Goal: Information Seeking & Learning: Learn about a topic

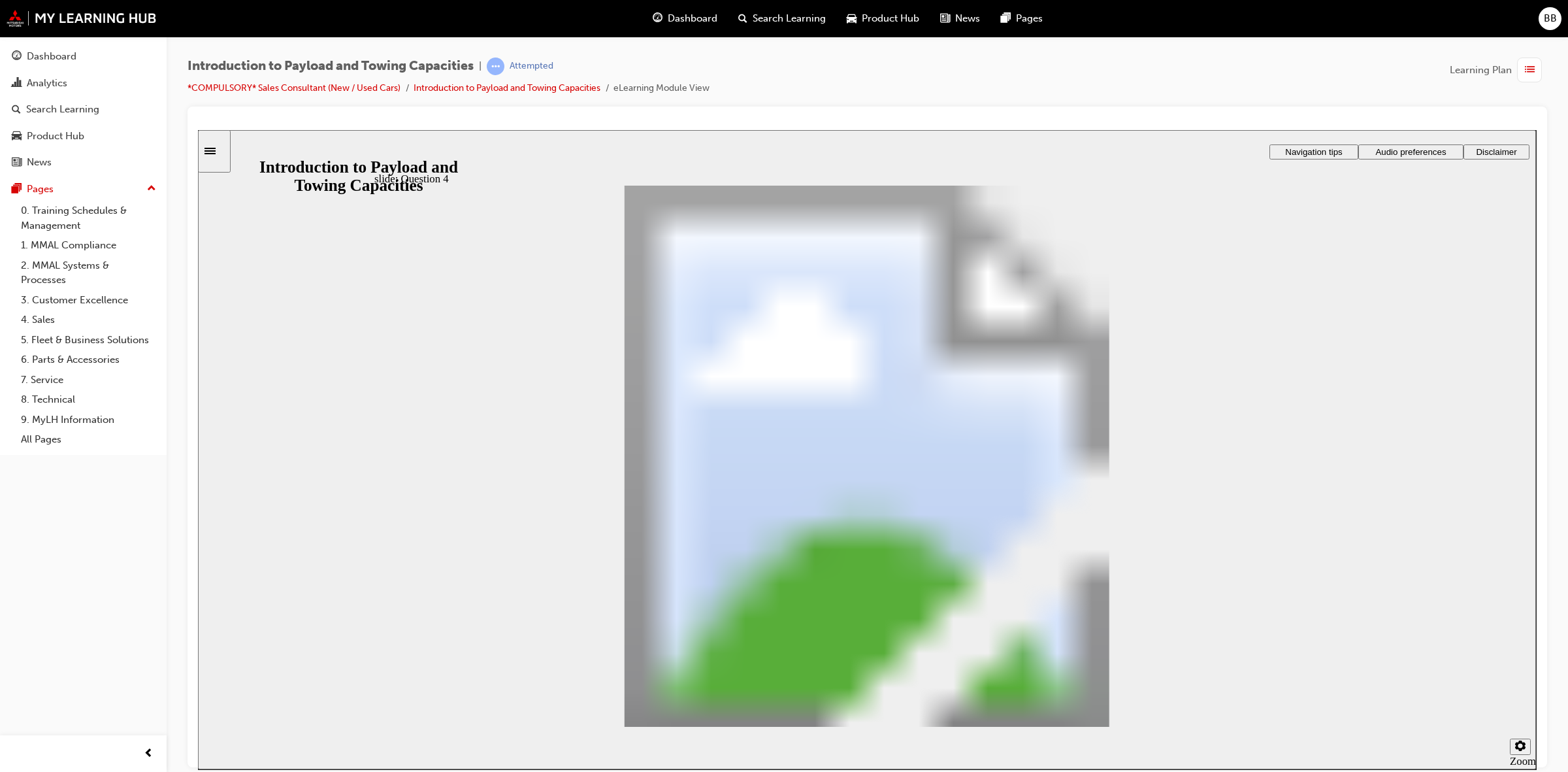
drag, startPoint x: 801, startPoint y: 338, endPoint x: 1001, endPoint y: 592, distance: 323.3
drag, startPoint x: 1007, startPoint y: 337, endPoint x: 1191, endPoint y: 402, distance: 195.1
drag, startPoint x: 1013, startPoint y: 340, endPoint x: 1167, endPoint y: 538, distance: 250.8
drag, startPoint x: 1071, startPoint y: 371, endPoint x: 1171, endPoint y: 506, distance: 168.0
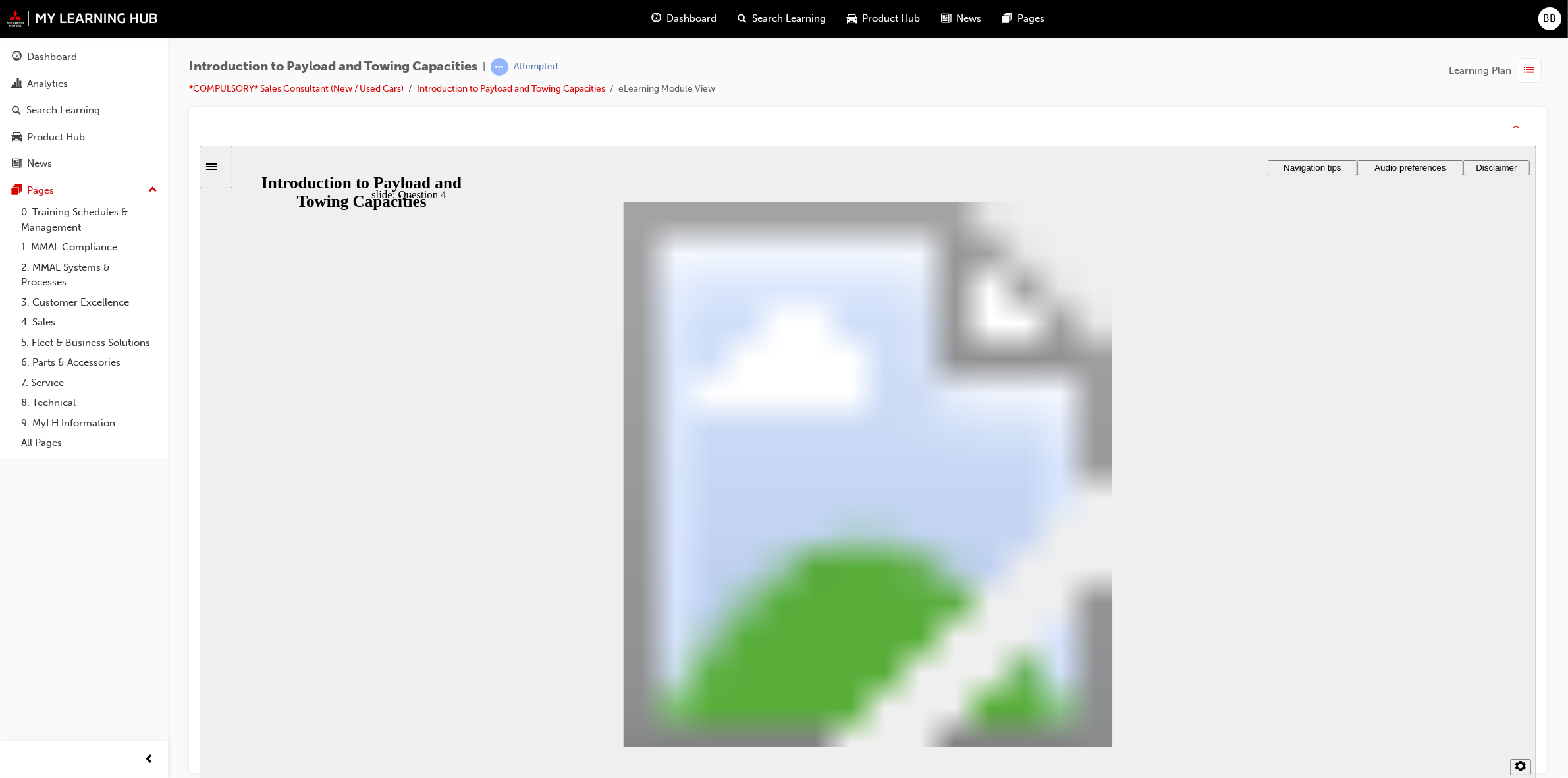
drag, startPoint x: 946, startPoint y: 509, endPoint x: 946, endPoint y: 532, distance: 23.0
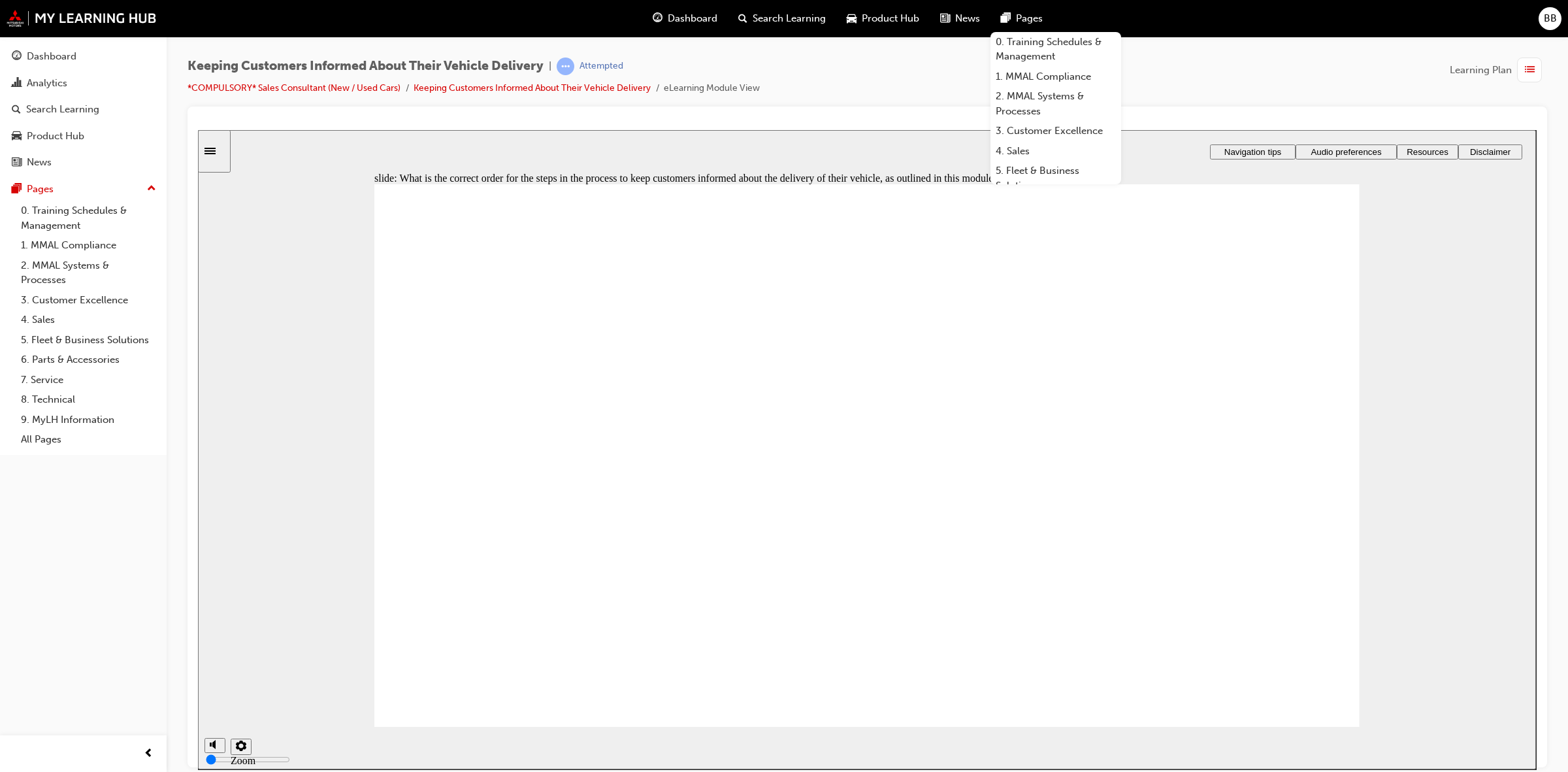
click at [1178, 66] on div "Keeping Customers Informed About Their Vehicle Delivery | Attempted *COMPULSORY…" at bounding box center [867, 81] width 1360 height 49
click at [1031, 14] on span "Pages" at bounding box center [1029, 18] width 27 height 15
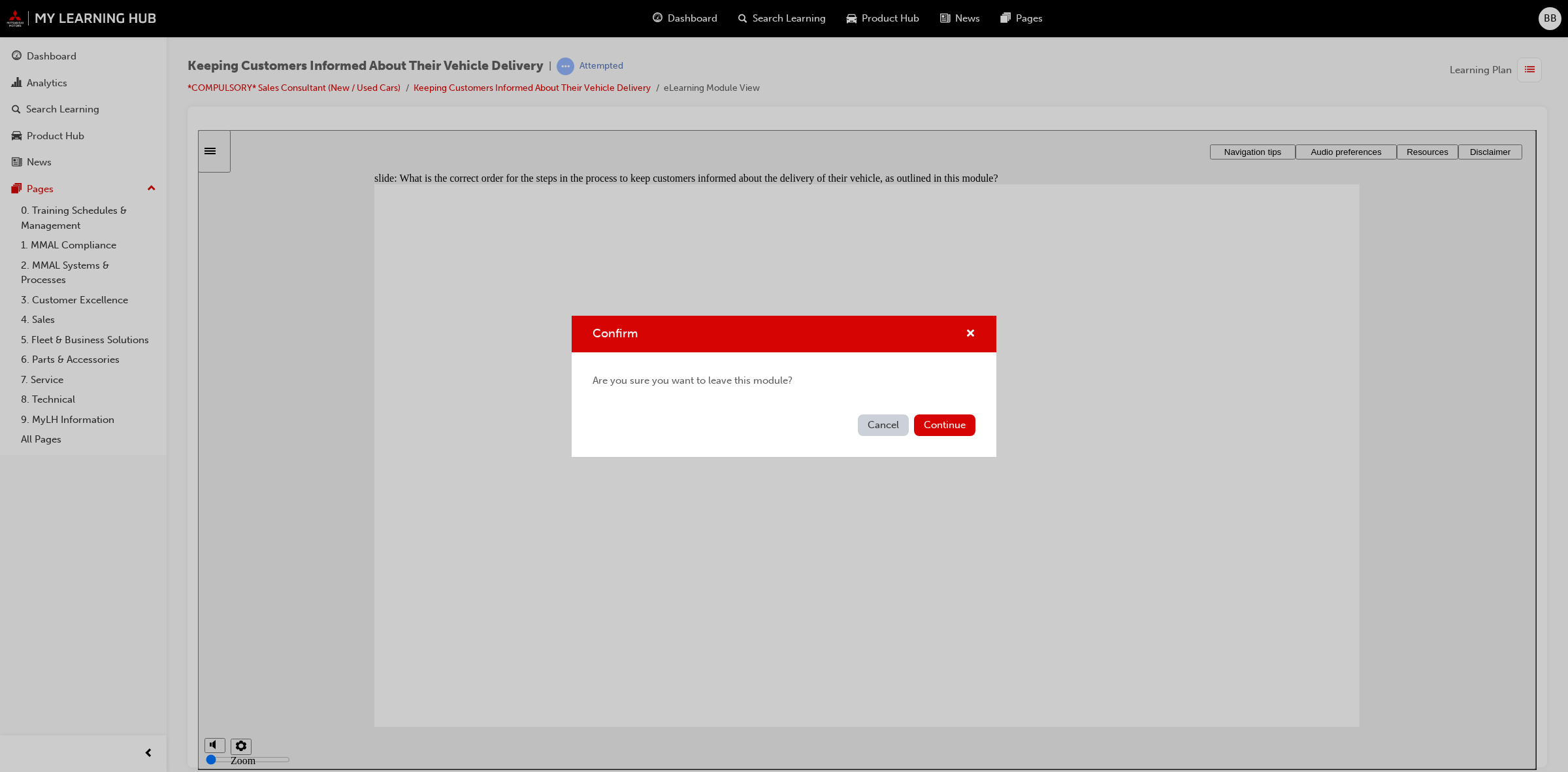
click at [975, 323] on div "Confirm" at bounding box center [784, 334] width 425 height 37
click at [969, 323] on div "Confirm" at bounding box center [784, 334] width 425 height 37
click at [969, 329] on span "cross-icon" at bounding box center [970, 335] width 10 height 12
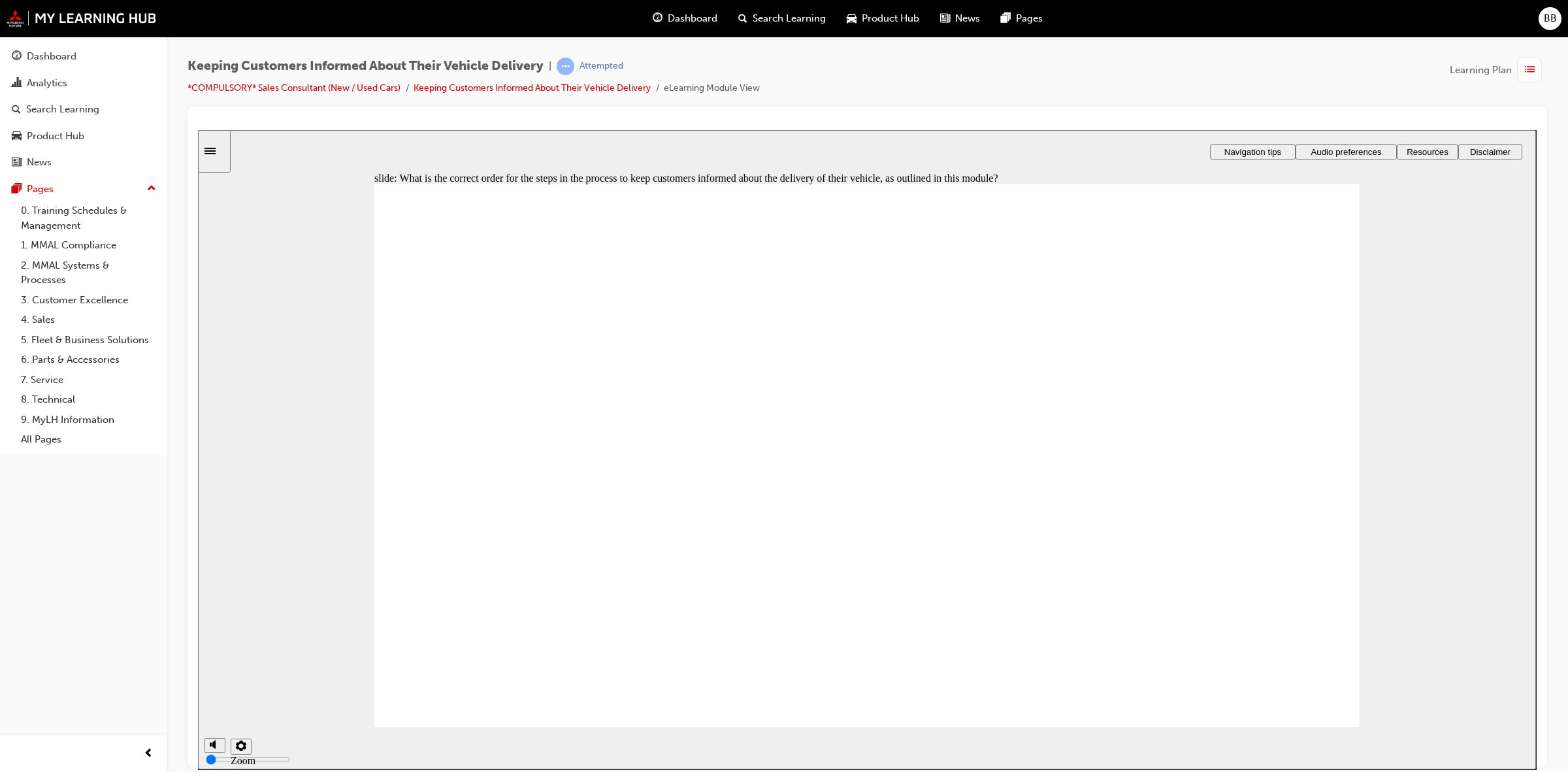
click at [570, 131] on div "slide: What is the correct order for the steps in the process to keep customers…" at bounding box center [867, 449] width 1338 height 639
